Goal: Task Accomplishment & Management: Use online tool/utility

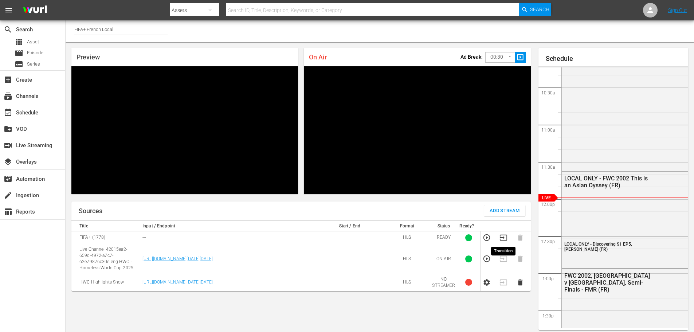
click at [187, 212] on icon "button" at bounding box center [504, 238] width 8 height 8
drag, startPoint x: 502, startPoint y: 237, endPoint x: 441, endPoint y: 316, distance: 100.0
click at [187, 212] on div "Sources Add Stream Title Input / Endpoint Start / End Format Status Ready? FIFA…" at bounding box center [301, 278] width 460 height 152
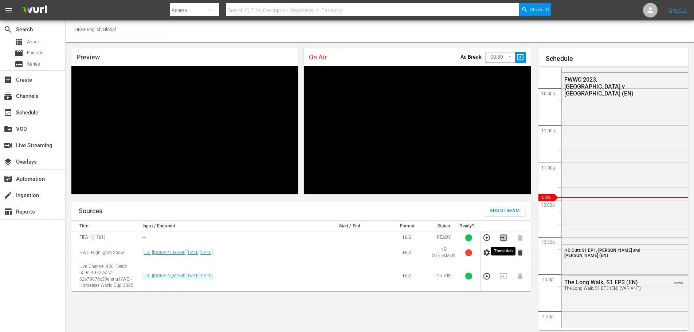
click at [503, 238] on icon "button" at bounding box center [503, 238] width 7 height 6
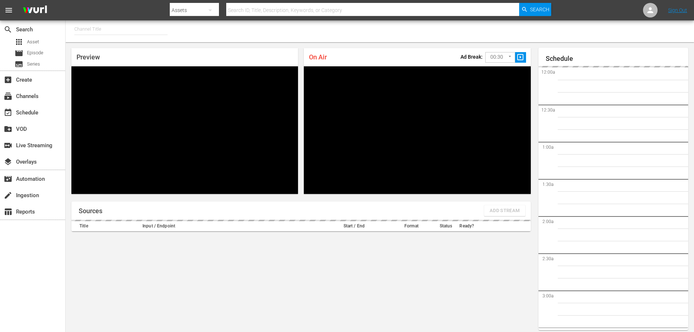
type input "FIFA+ [DEMOGRAPHIC_DATA] Local (1777)"
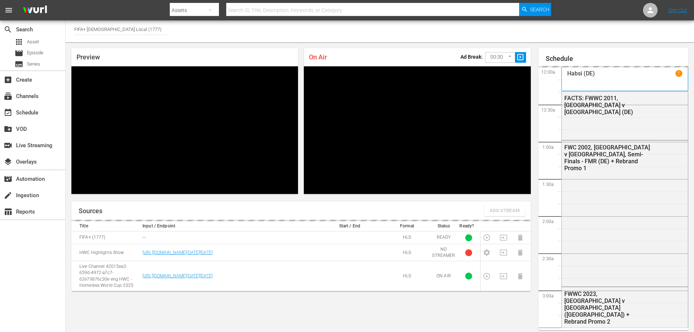
scroll to position [27, 0]
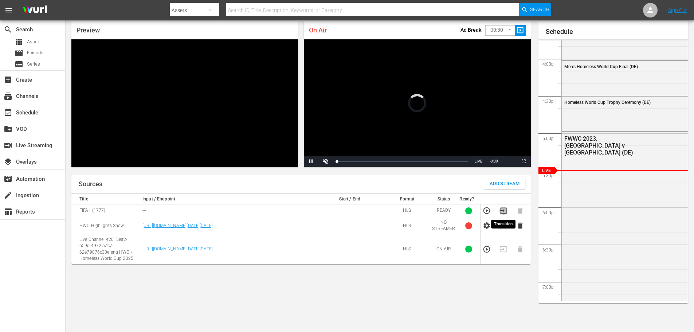
click at [504, 211] on icon "button" at bounding box center [503, 211] width 7 height 6
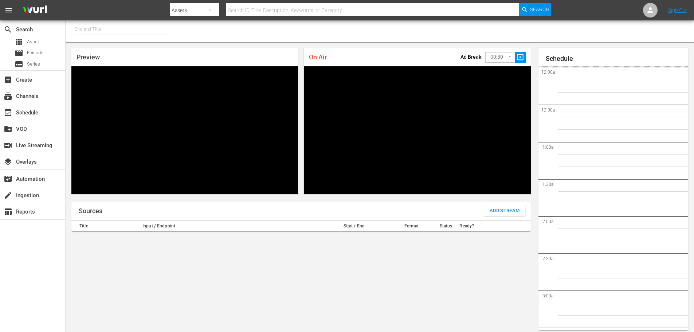
type input "FIFA+ Italian Local (1779)"
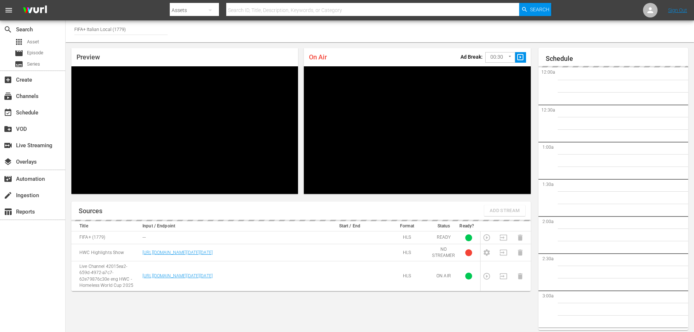
scroll to position [1172, 0]
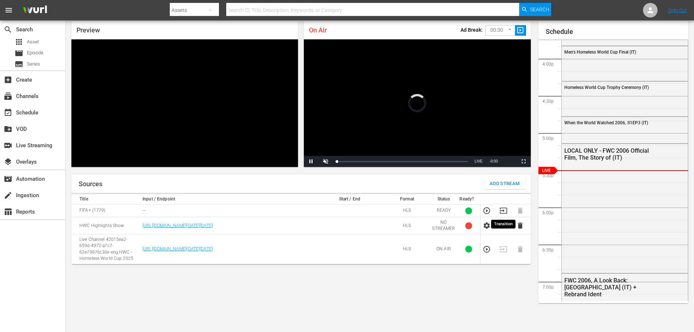
click at [504, 211] on icon "button" at bounding box center [503, 211] width 7 height 6
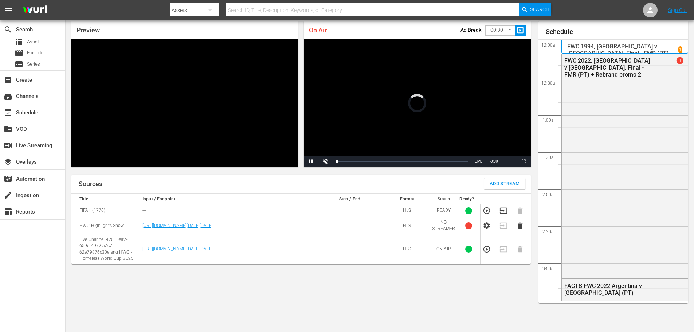
scroll to position [1172, 0]
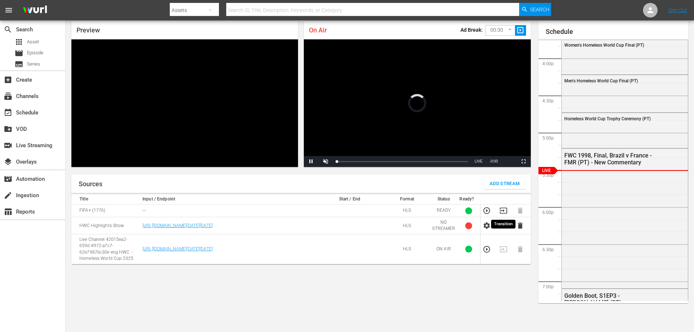
click at [503, 212] on icon "button" at bounding box center [504, 211] width 8 height 8
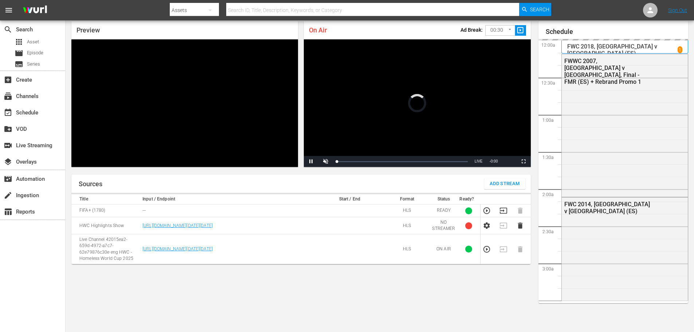
scroll to position [1172, 0]
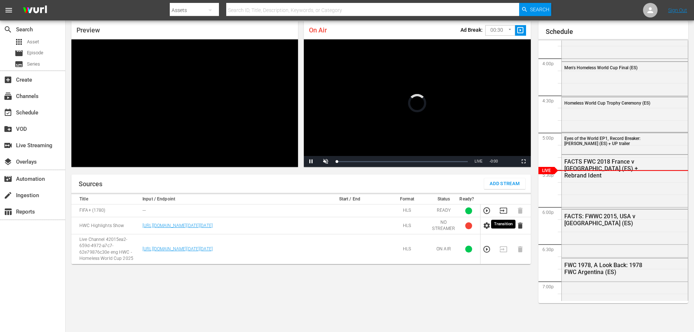
click at [502, 210] on icon "button" at bounding box center [504, 211] width 8 height 8
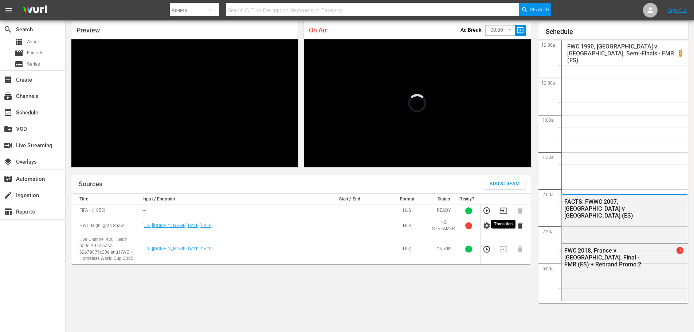
scroll to position [761, 0]
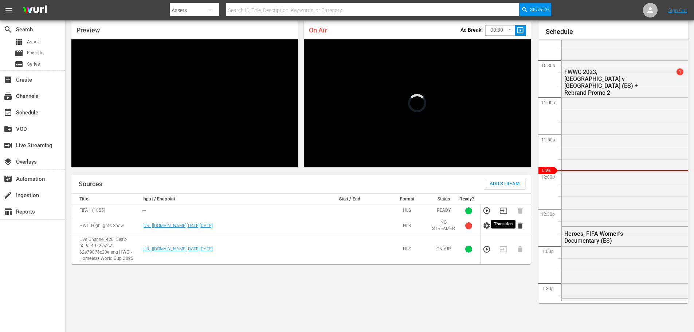
click at [502, 210] on icon "button" at bounding box center [504, 211] width 8 height 8
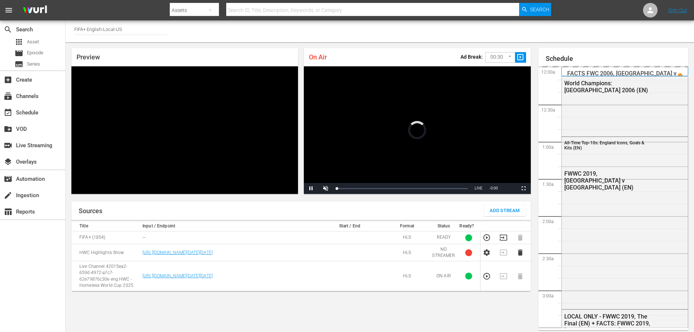
scroll to position [651, 0]
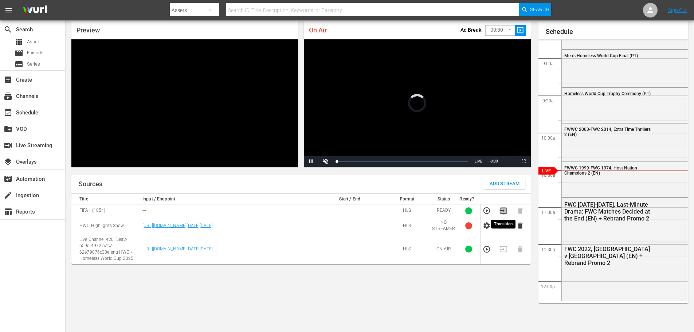
click at [503, 212] on icon "button" at bounding box center [504, 211] width 8 height 8
